Goal: Information Seeking & Learning: Check status

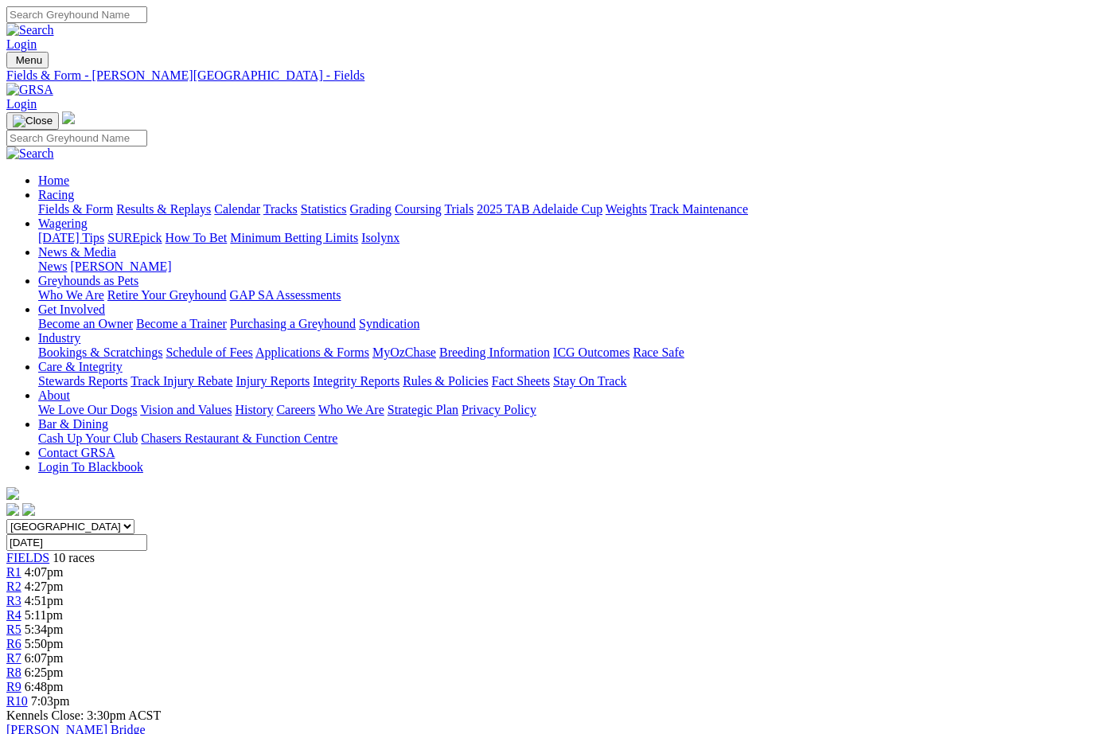
scroll to position [-7, 65]
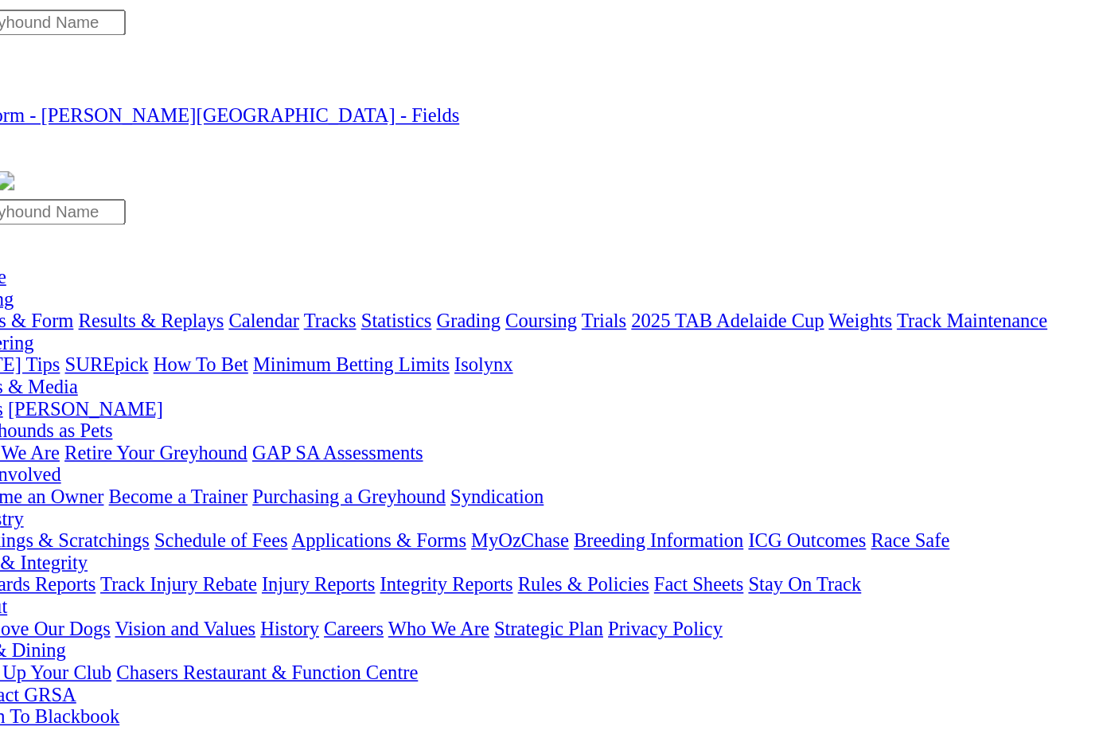
click at [129, 202] on link "Results & Replays" at bounding box center [163, 209] width 95 height 14
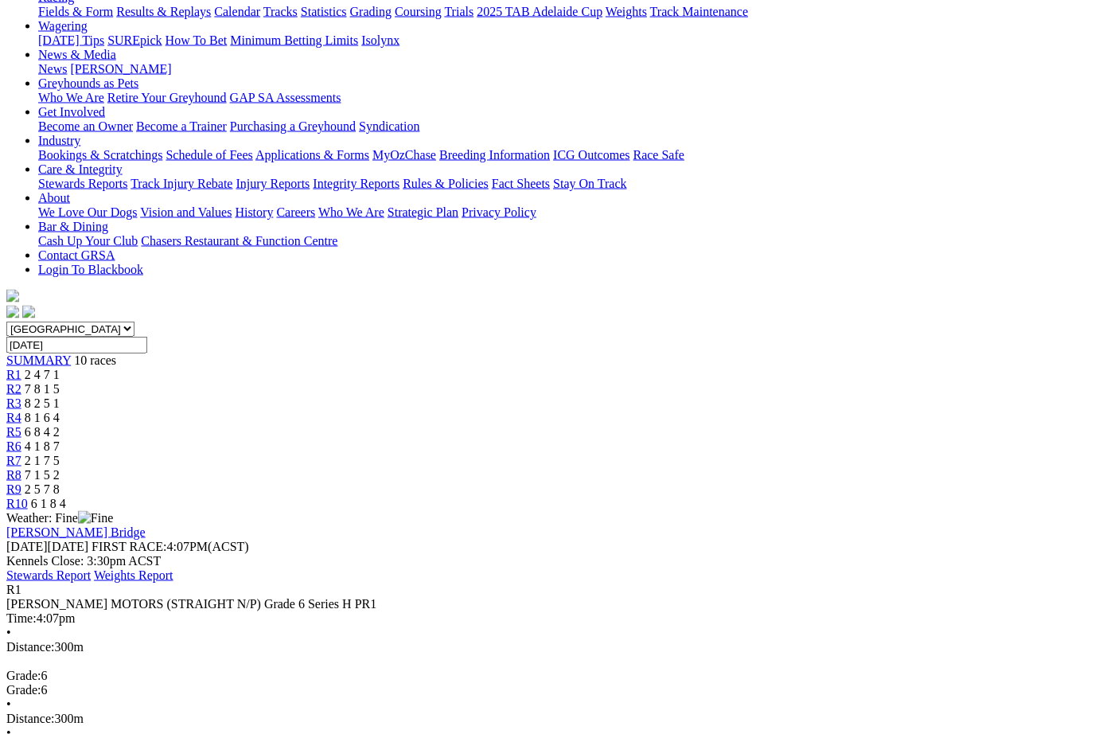
scroll to position [195, 0]
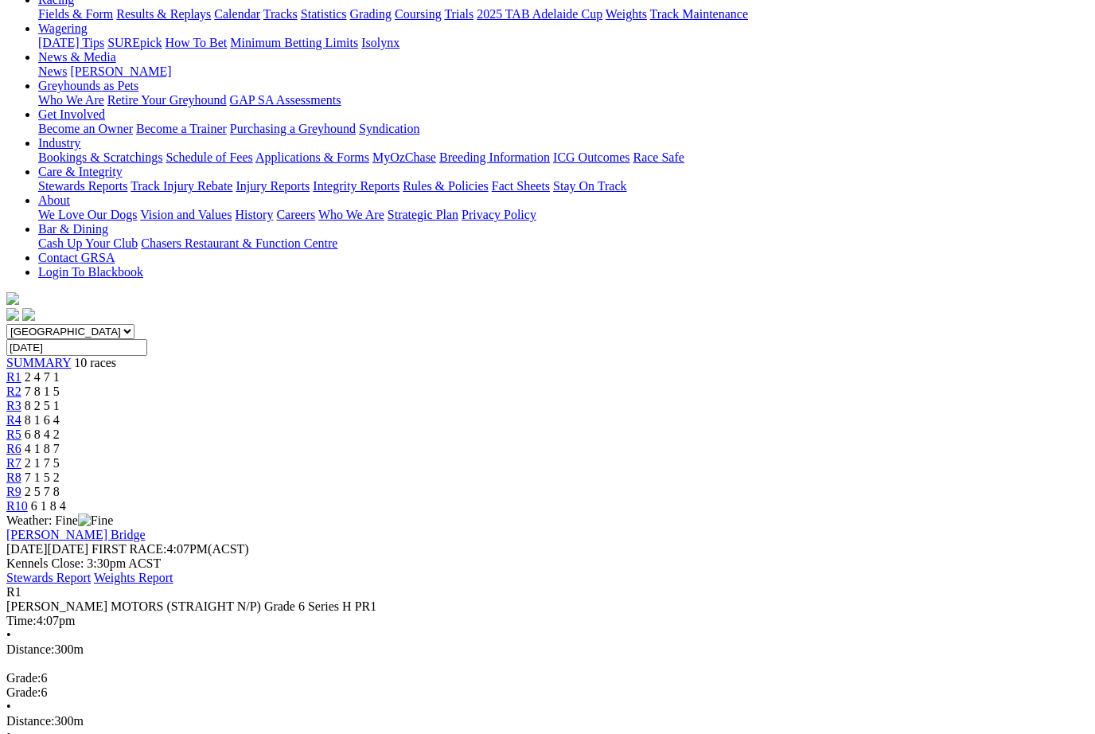
click at [21, 384] on span "R2" at bounding box center [13, 391] width 15 height 14
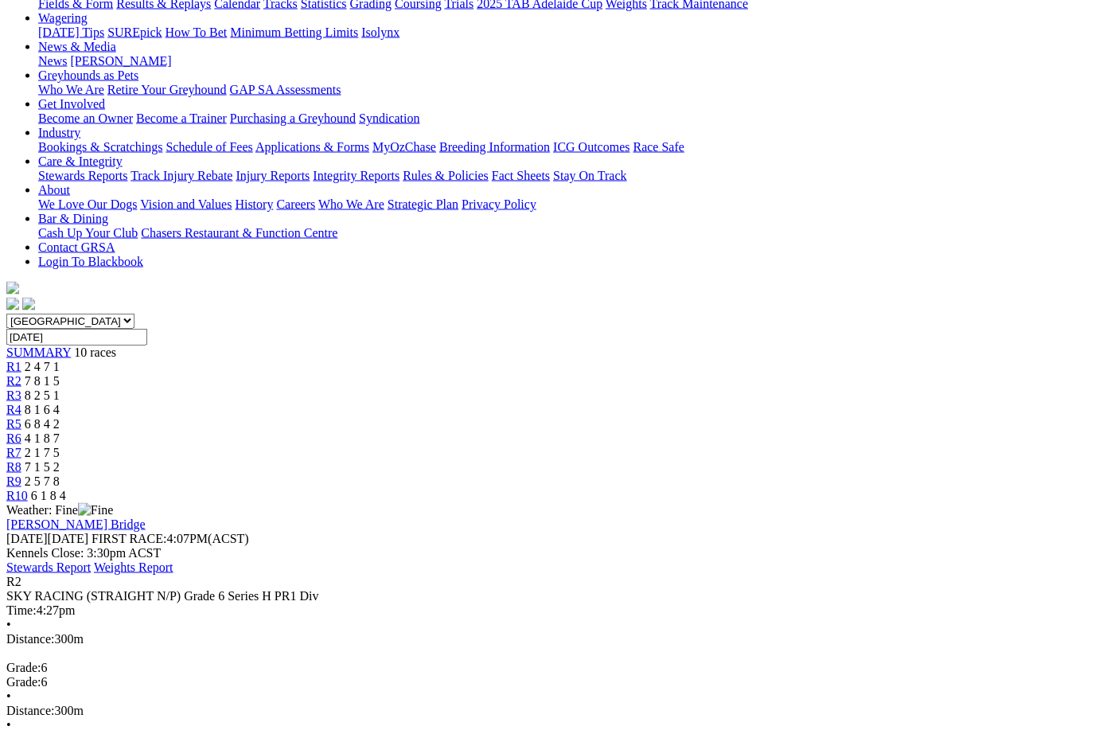
scroll to position [188, 0]
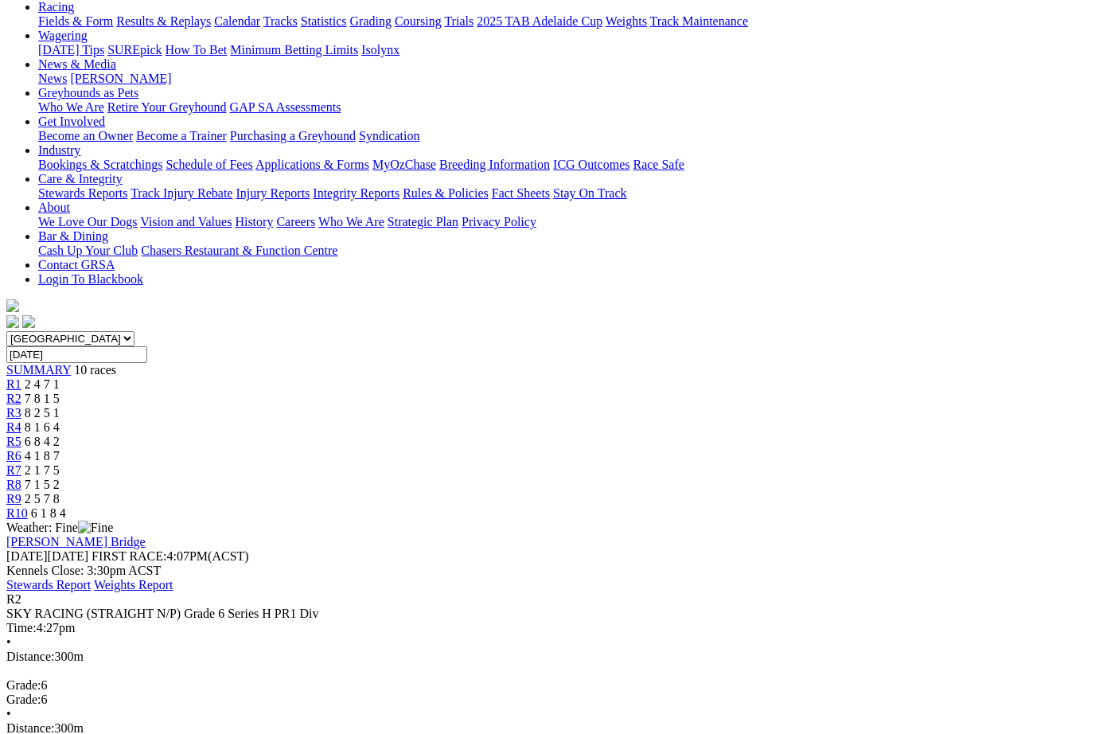
click at [21, 406] on link "R3" at bounding box center [13, 413] width 15 height 14
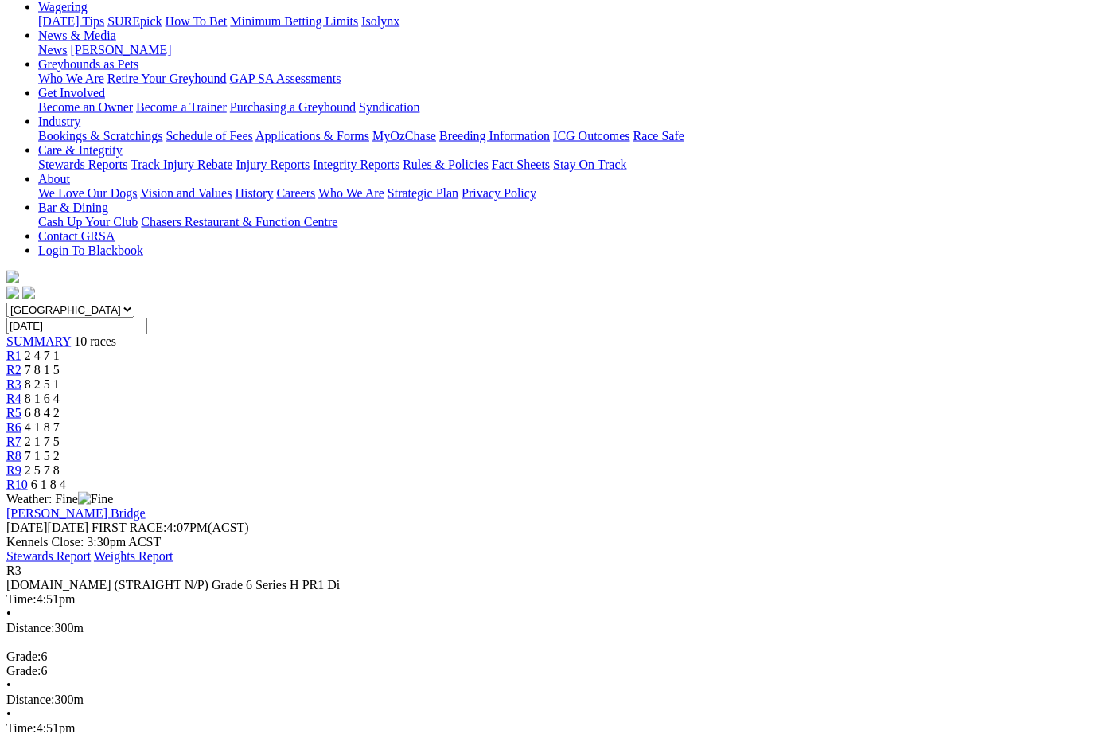
scroll to position [218, 0]
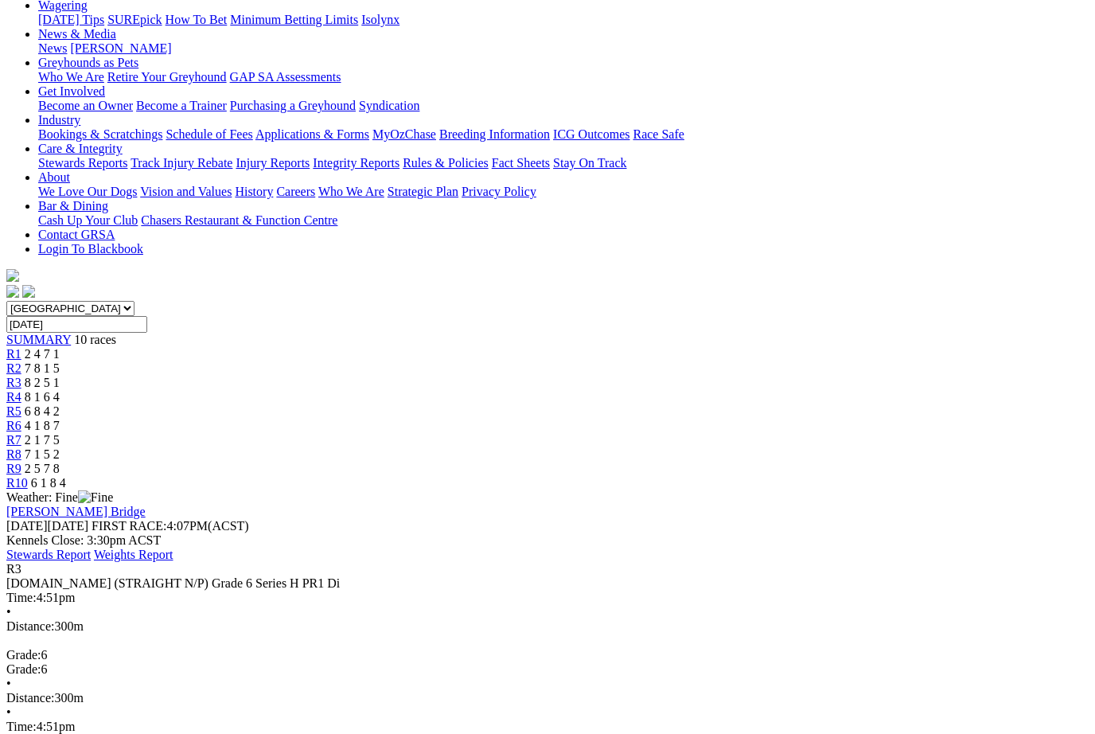
click at [60, 390] on span "8 1 6 4" at bounding box center [42, 397] width 35 height 14
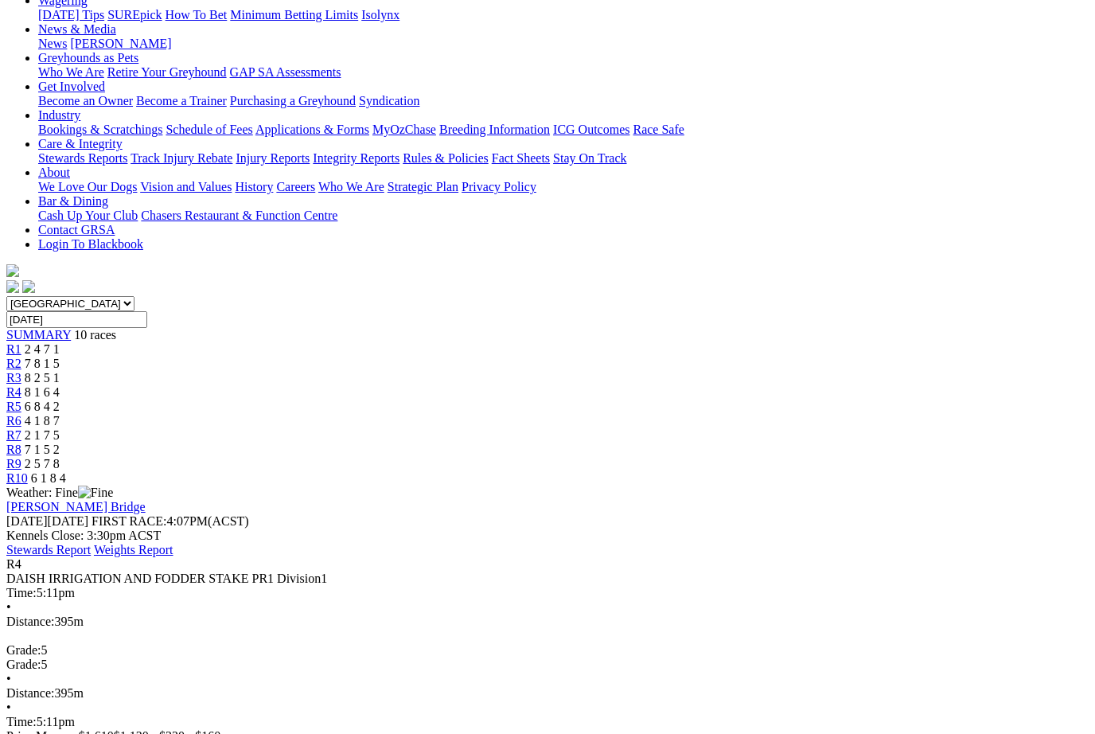
scroll to position [217, 6]
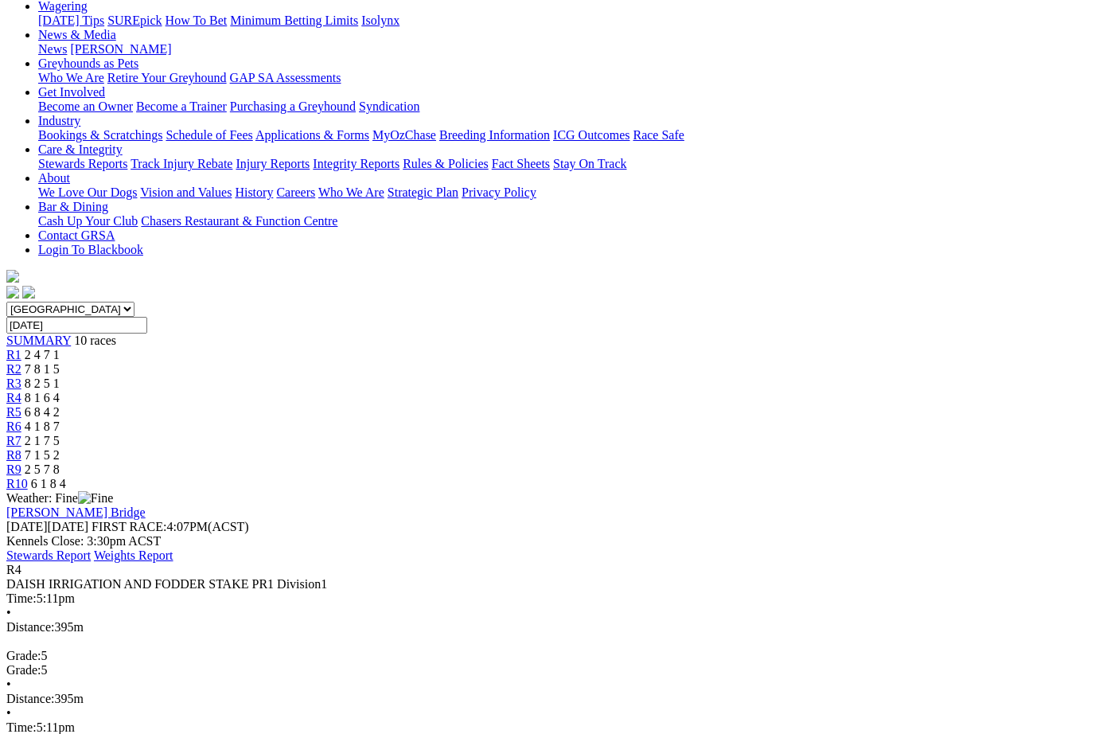
click at [21, 405] on link "R5" at bounding box center [13, 412] width 15 height 14
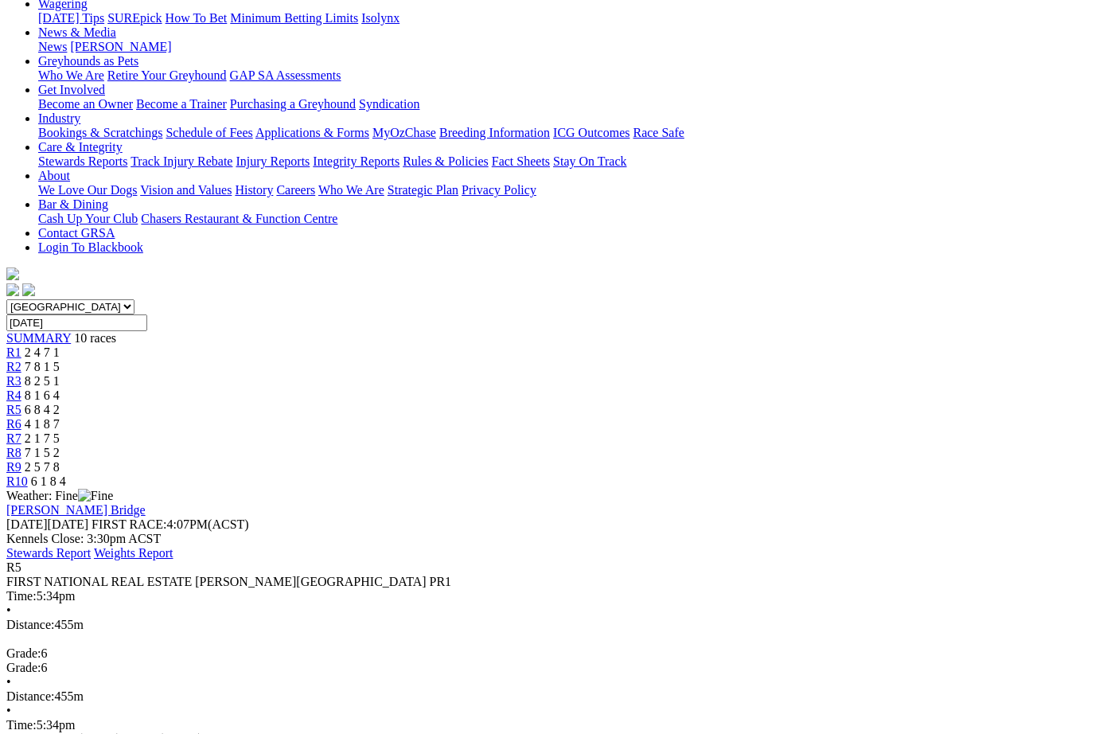
scroll to position [216, 0]
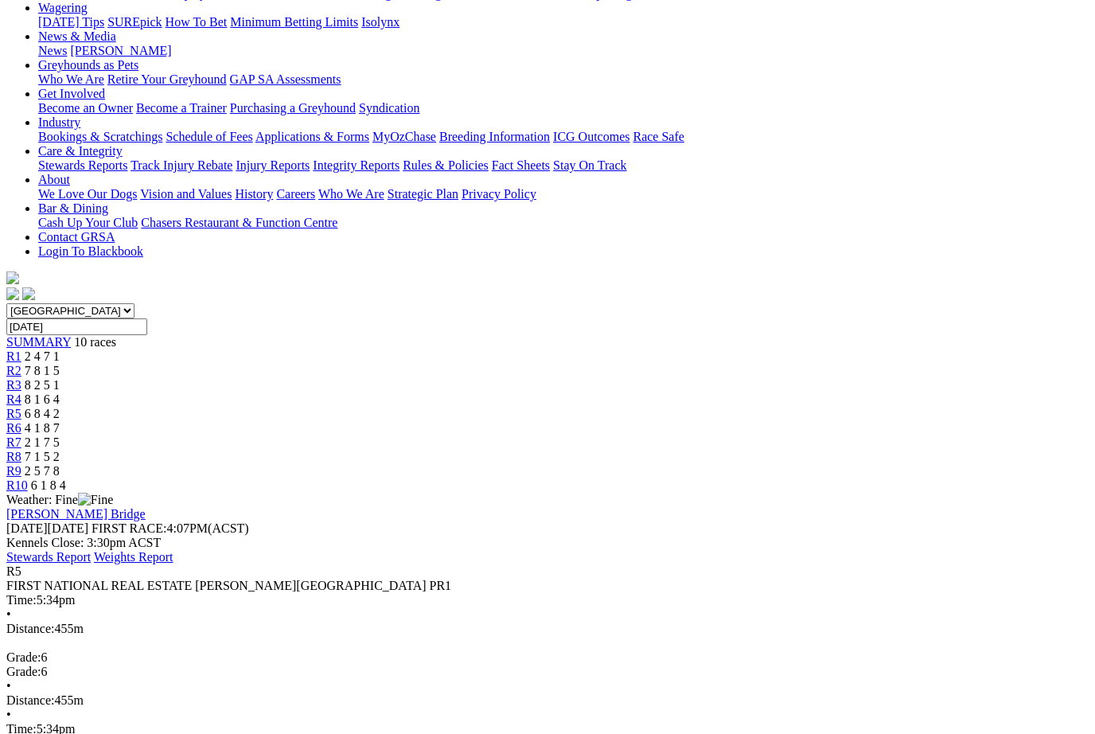
click at [60, 421] on span "4 1 8 7" at bounding box center [42, 428] width 35 height 14
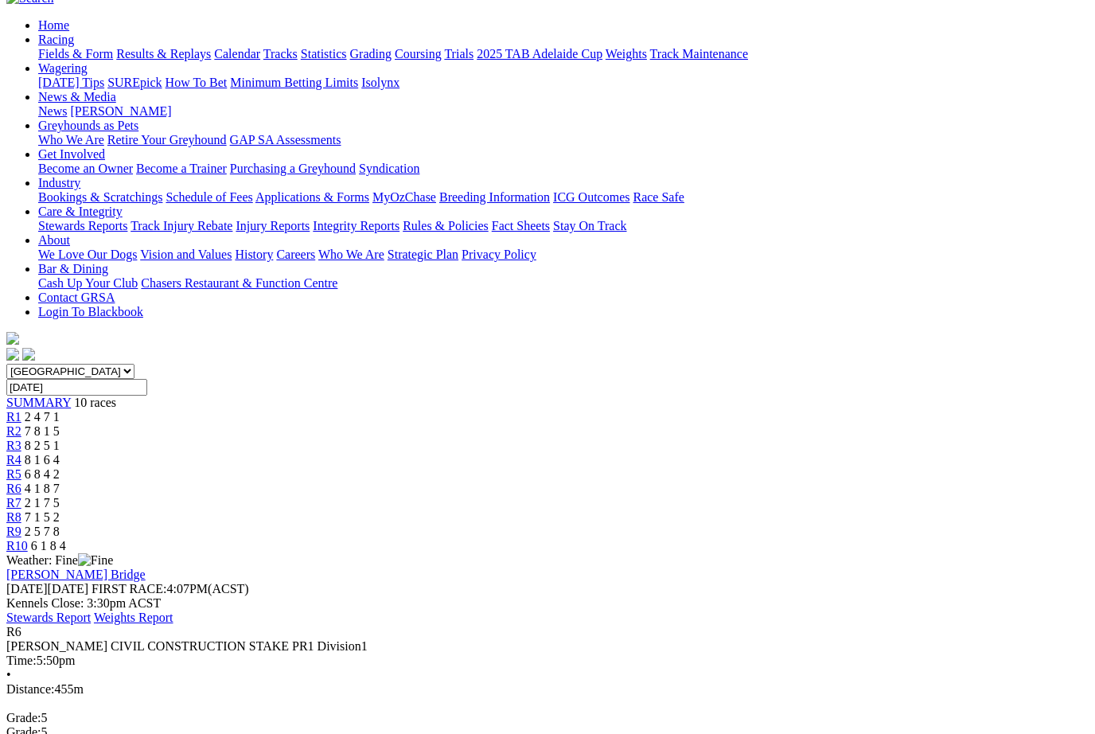
scroll to position [146, 0]
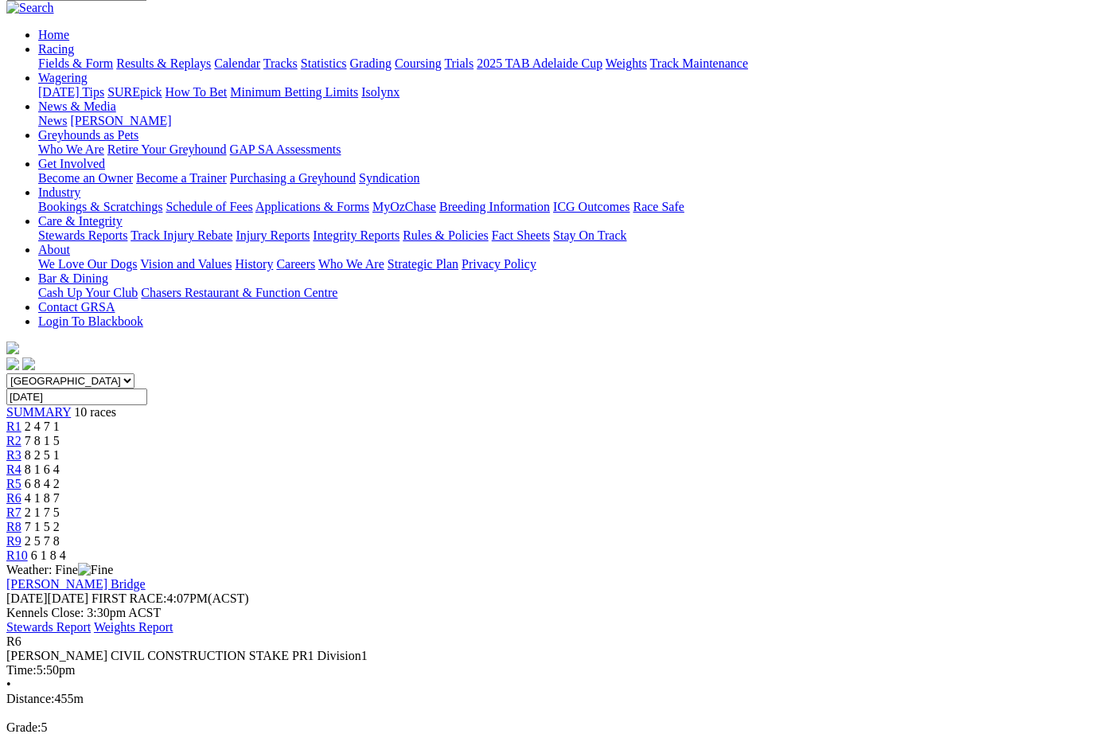
click at [21, 505] on link "R7" at bounding box center [13, 512] width 15 height 14
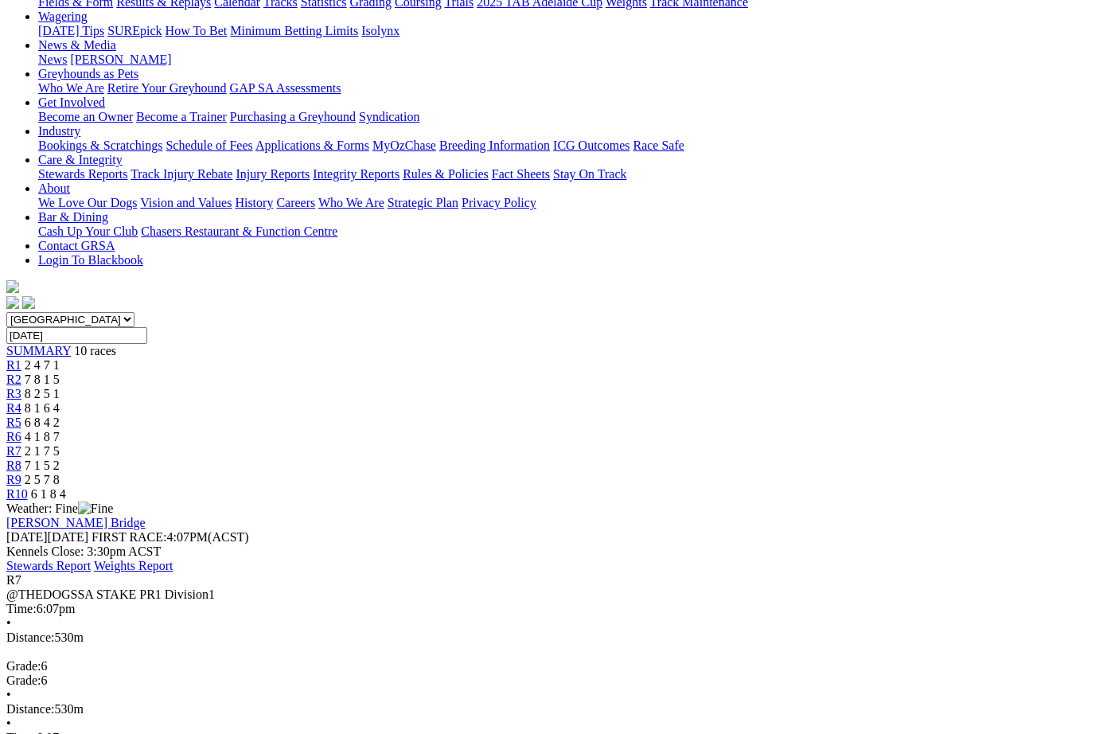
scroll to position [205, 0]
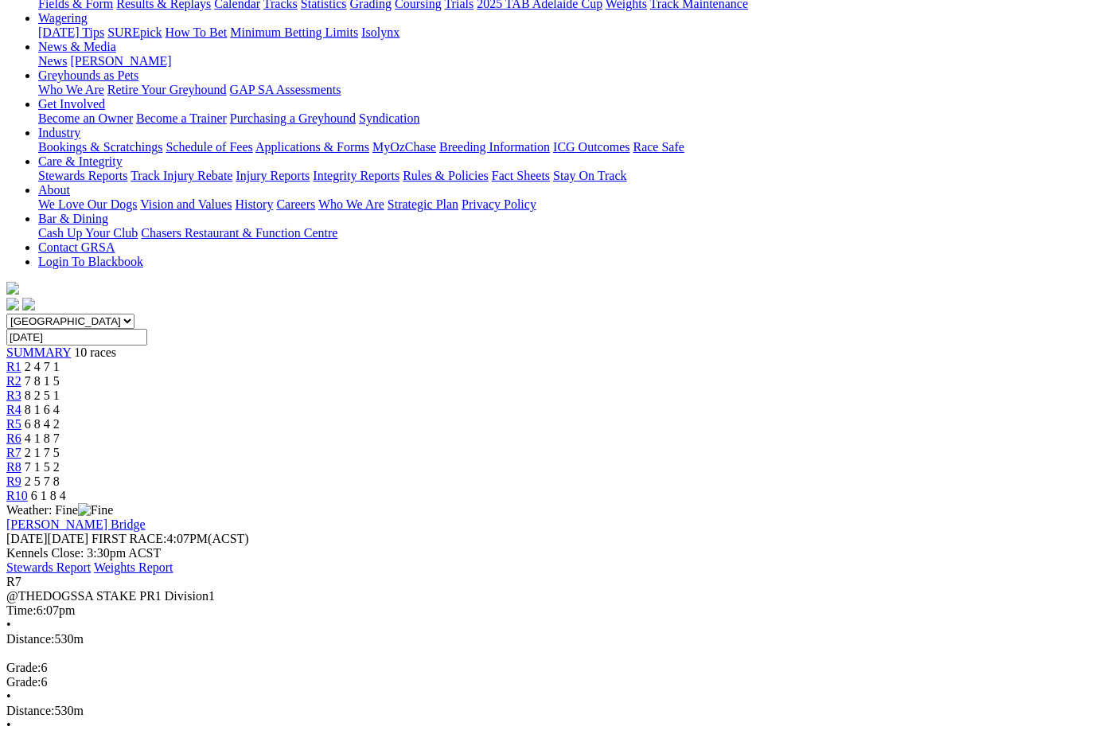
click at [60, 460] on span "7 1 5 2" at bounding box center [42, 467] width 35 height 14
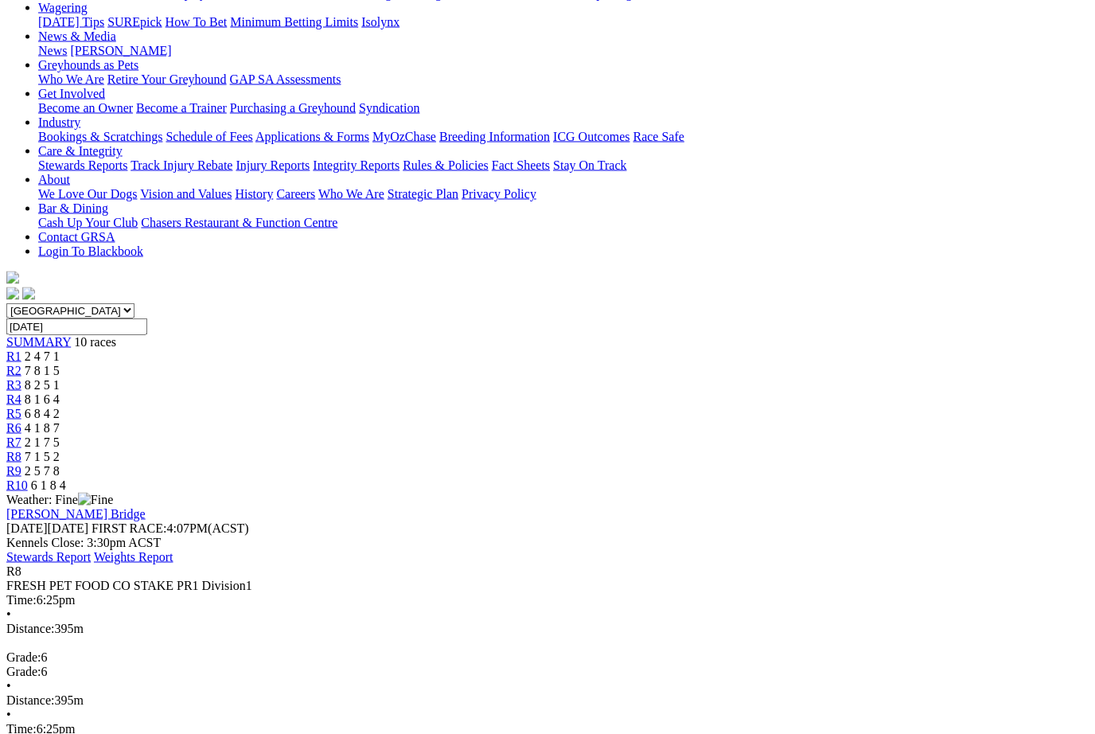
scroll to position [216, 0]
click at [21, 463] on link "R9" at bounding box center [13, 470] width 15 height 14
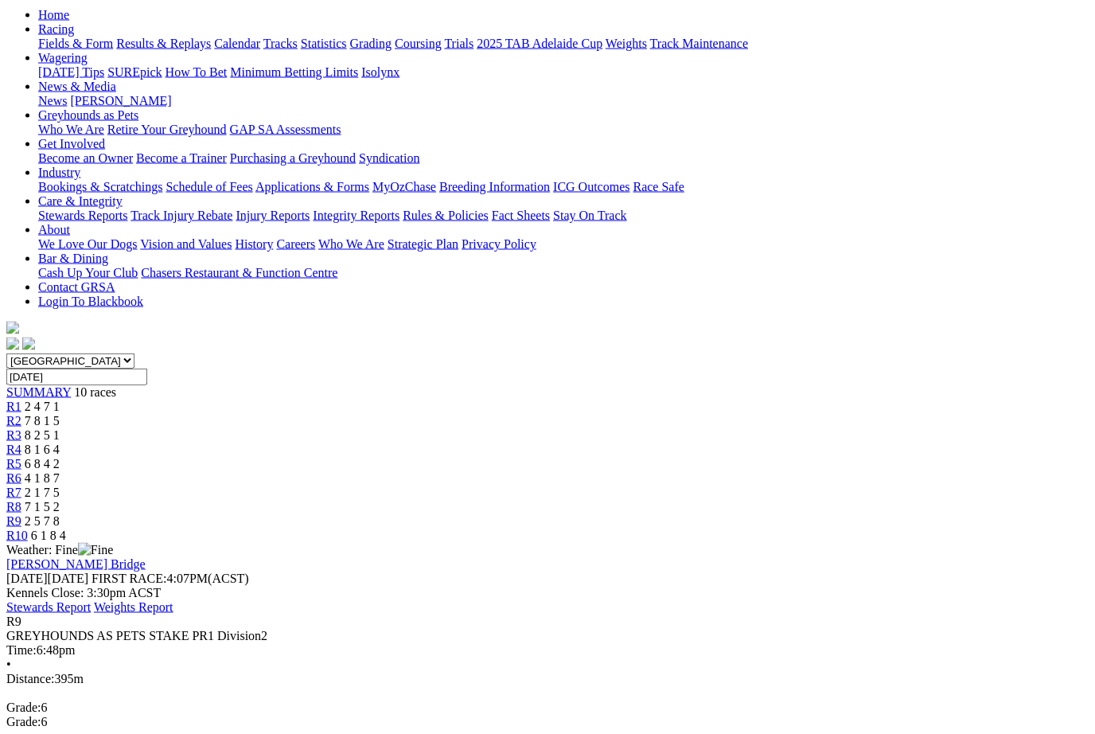
scroll to position [166, 0]
click at [28, 527] on span "R10" at bounding box center [16, 534] width 21 height 14
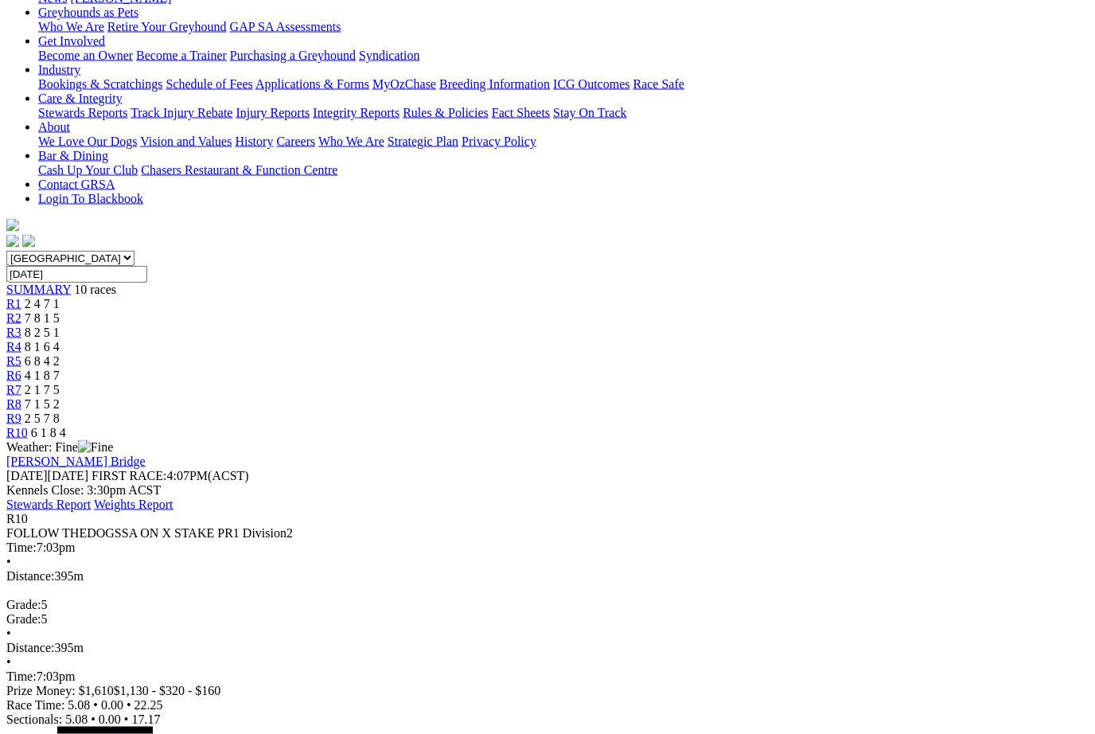
scroll to position [269, 0]
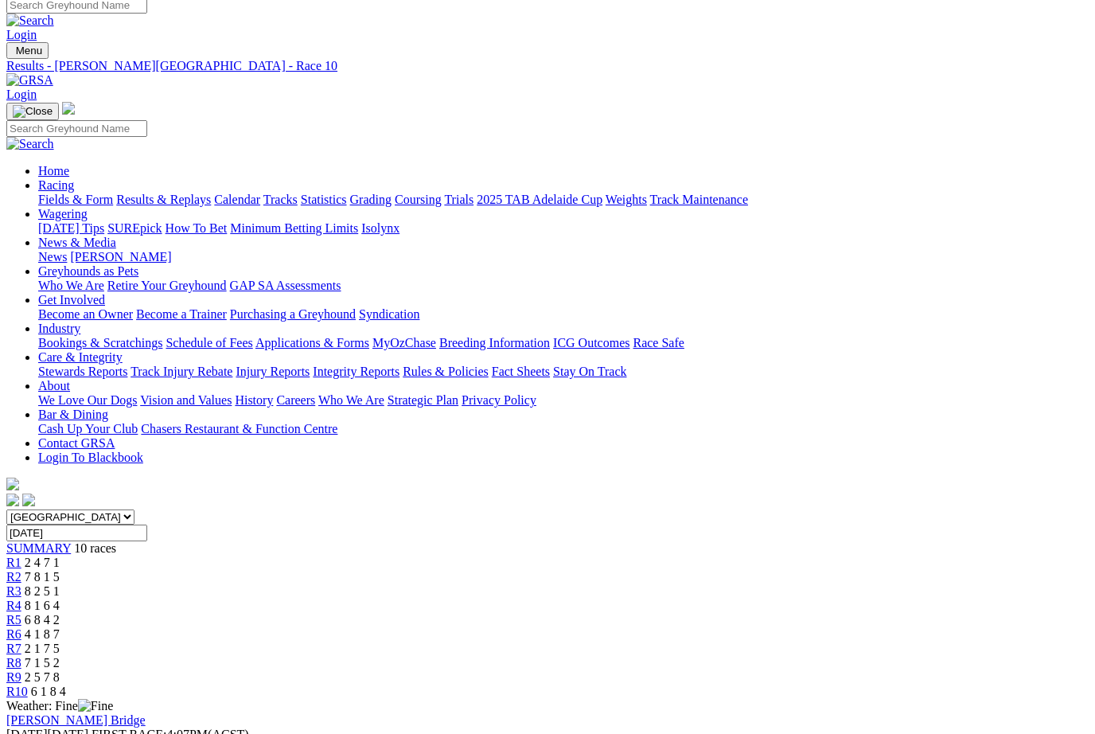
scroll to position [0, 0]
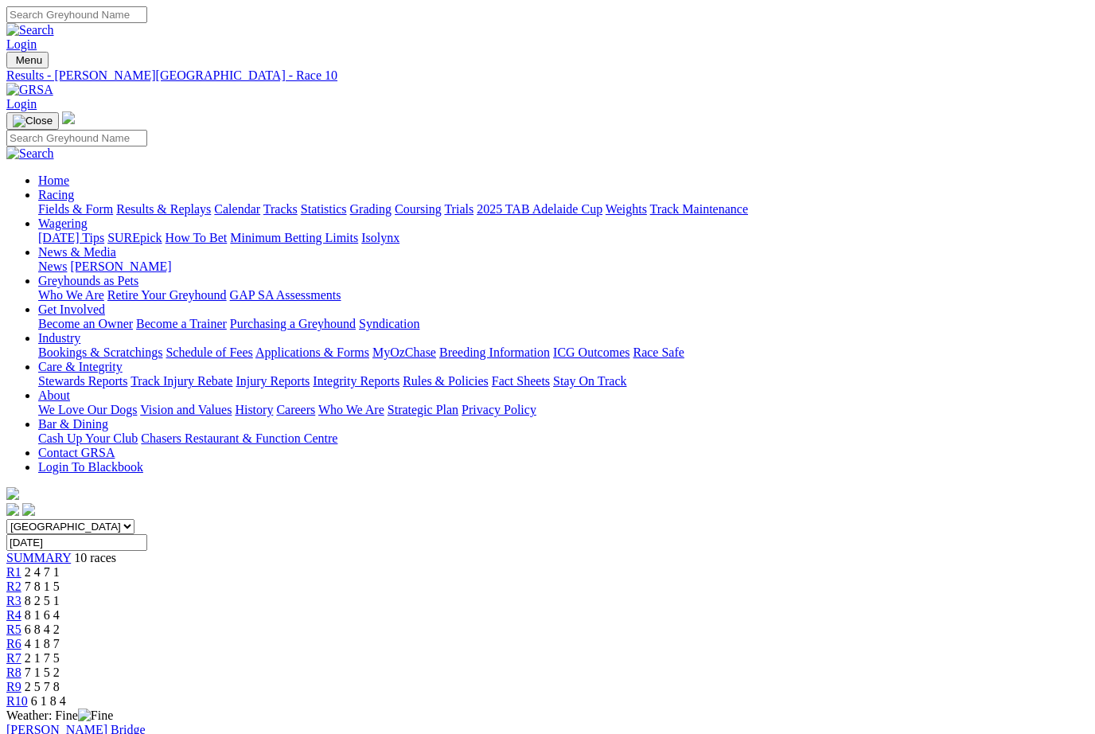
click at [61, 202] on link "Fields & Form" at bounding box center [75, 209] width 75 height 14
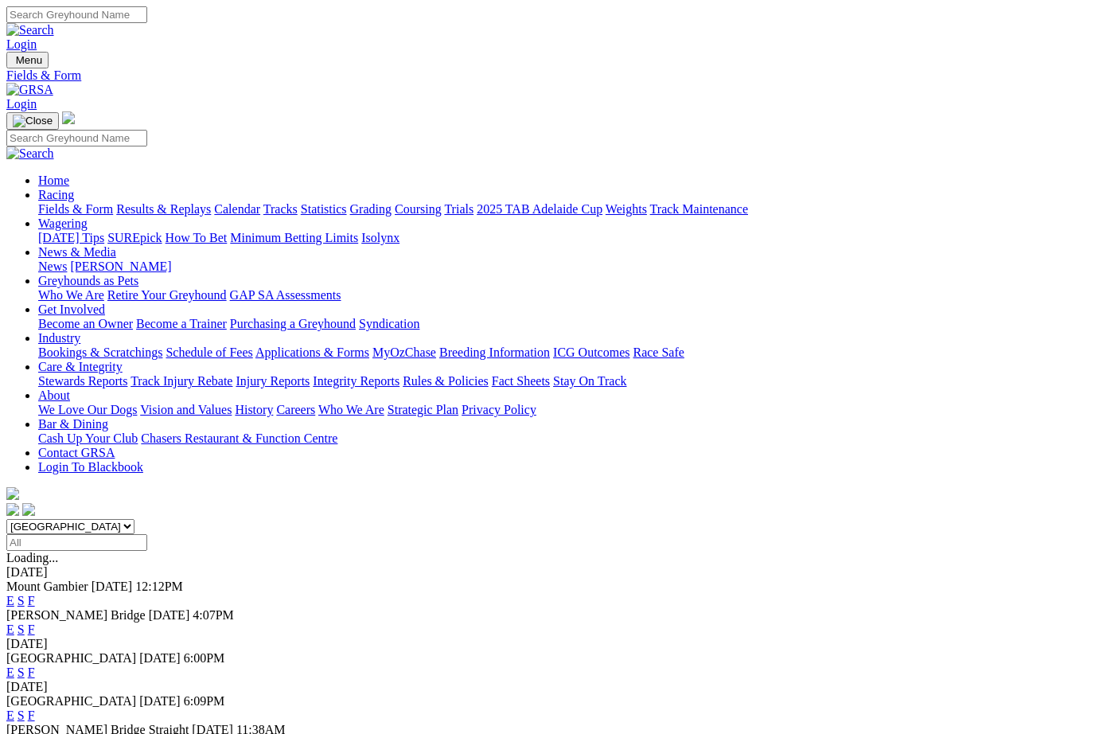
click at [35, 665] on link "F" at bounding box center [31, 672] width 7 height 14
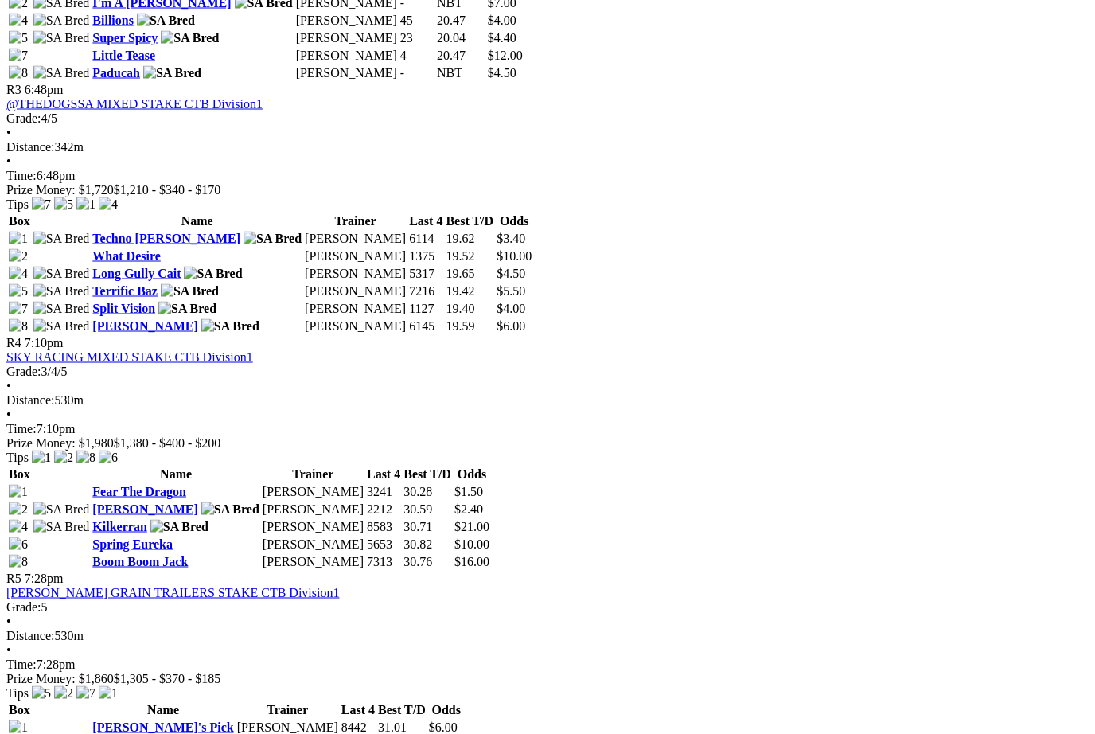
scroll to position [1222, 0]
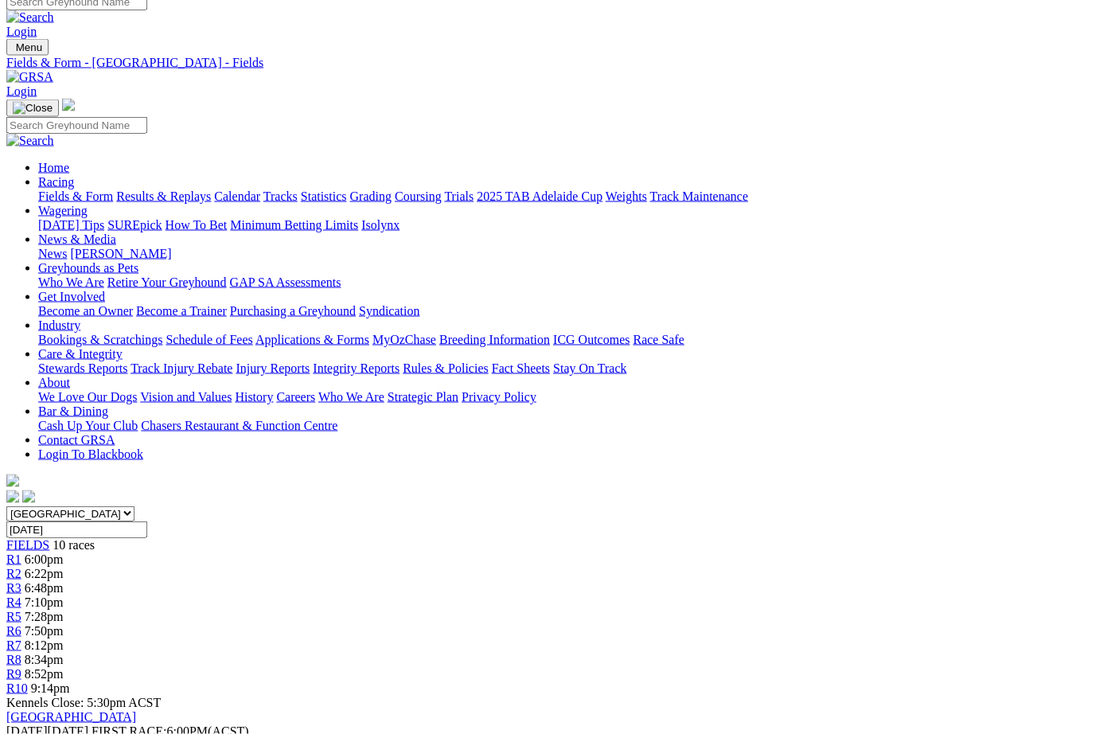
scroll to position [0, 0]
